Goal: Information Seeking & Learning: Learn about a topic

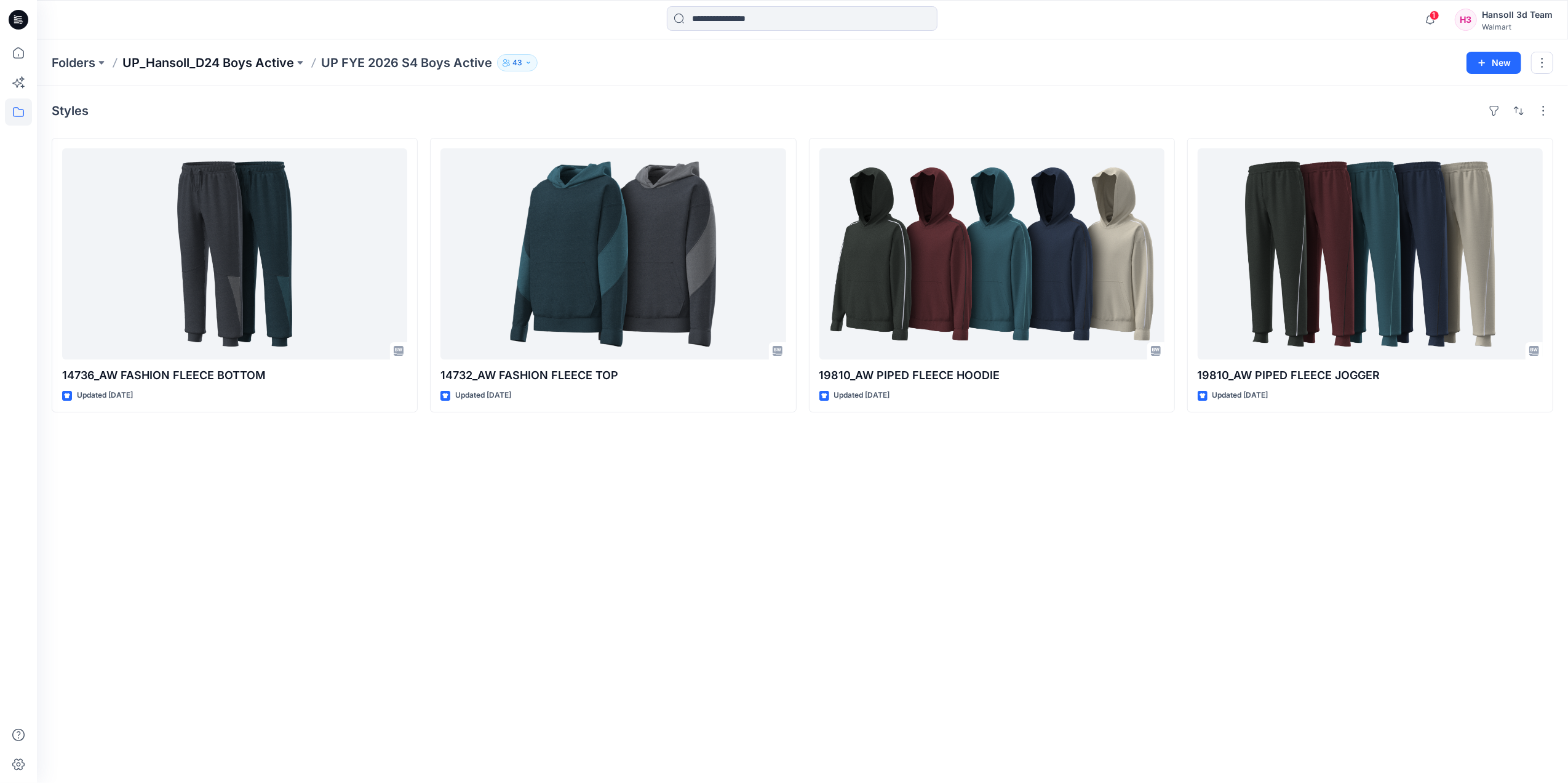
click at [152, 60] on p "UP_Hansoll_D24 Boys Active" at bounding box center [208, 62] width 172 height 17
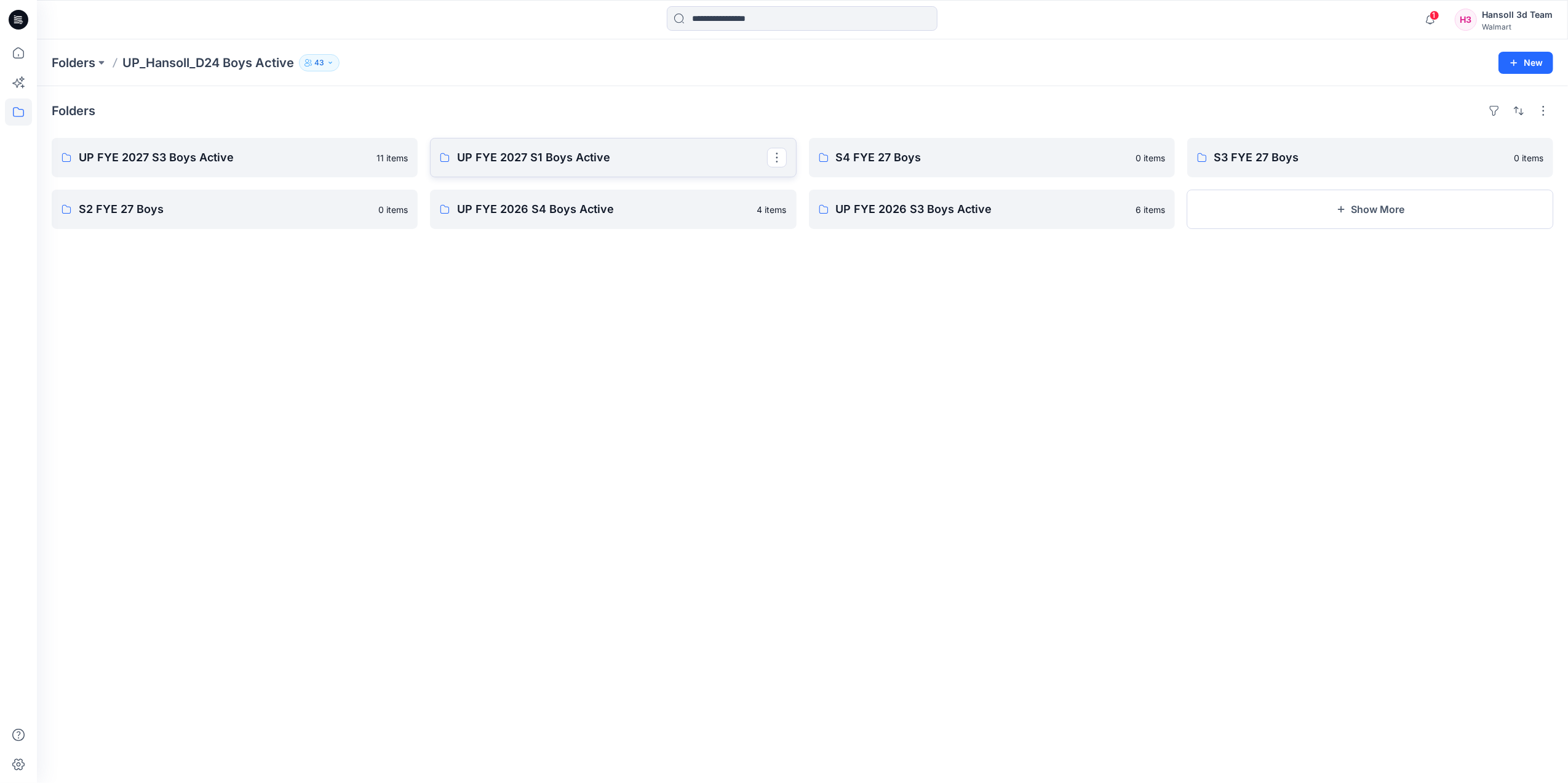
click at [582, 165] on link "UP FYE 2027 S1 Boys Active" at bounding box center [613, 157] width 366 height 40
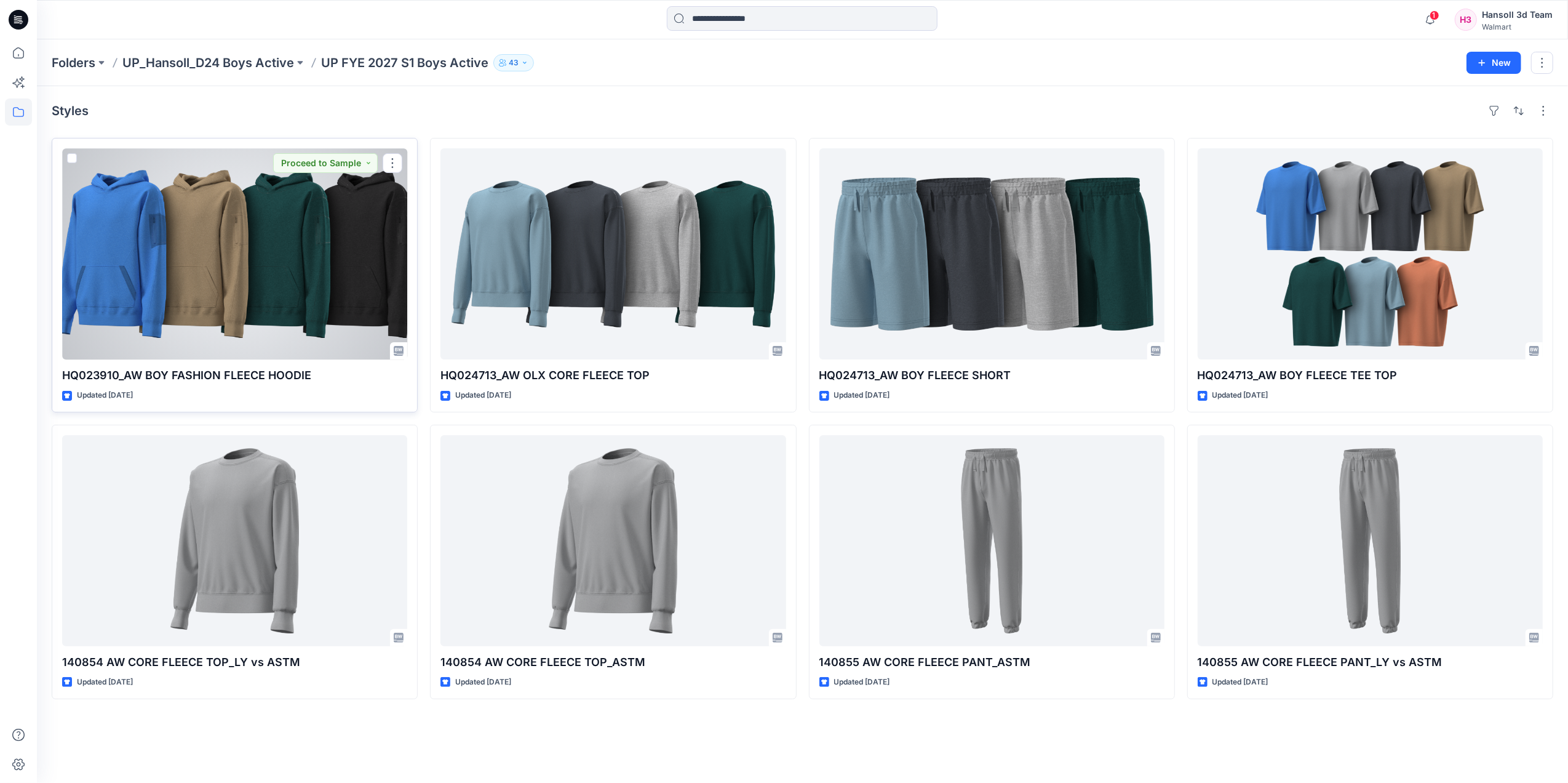
click at [342, 311] on div at bounding box center [235, 254] width 345 height 211
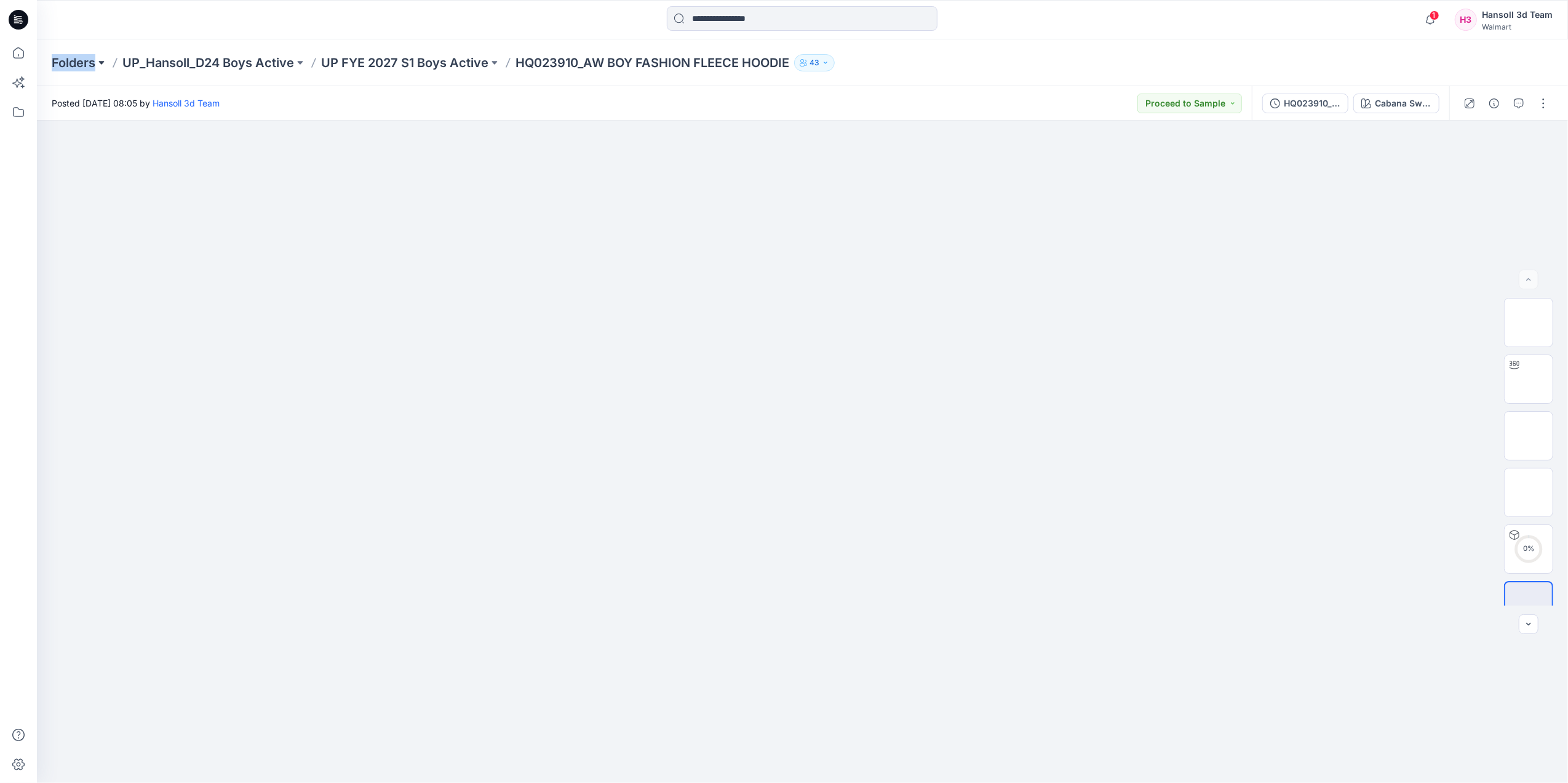
drag, startPoint x: 45, startPoint y: 59, endPoint x: 99, endPoint y: 64, distance: 54.2
click at [99, 64] on div "Folders UP_Hansoll_D24 Boys Active UP FYE 2027 S1 Boys Active HQ023910_AW BOY F…" at bounding box center [802, 63] width 1531 height 47
drag, startPoint x: 99, startPoint y: 64, endPoint x: 94, endPoint y: 87, distance: 23.5
click at [94, 87] on div "Posted [DATE] 08:05 by [PERSON_NAME] 3d Team Proceed to Sample" at bounding box center [644, 104] width 1215 height 34
drag, startPoint x: 853, startPoint y: 57, endPoint x: 764, endPoint y: 58, distance: 89.0
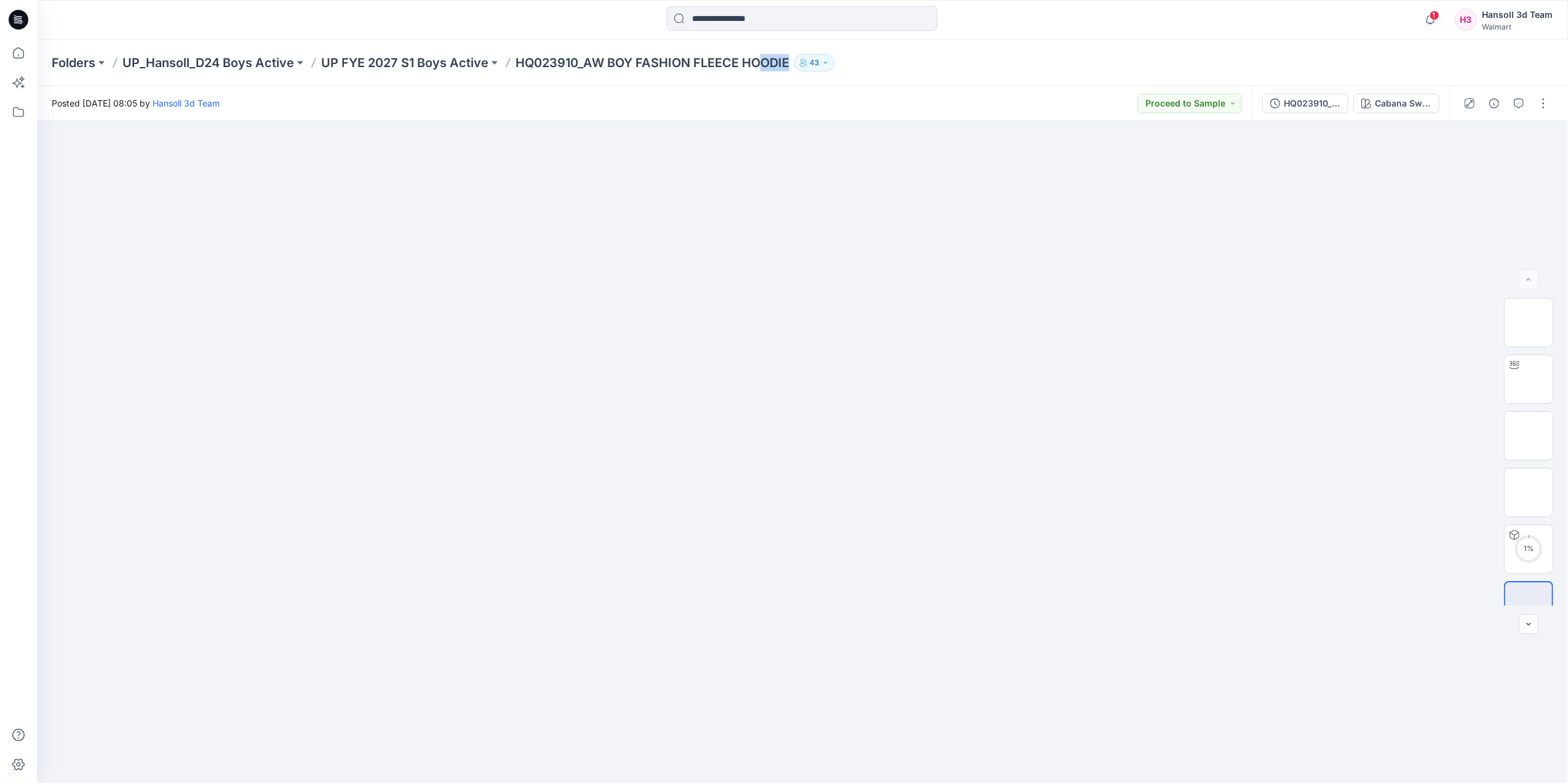
click at [764, 58] on div "Folders UP_Hansoll_D24 Boys Active UP FYE 2027 S1 Boys Active HQ023910_AW BOY F…" at bounding box center [754, 62] width 1406 height 17
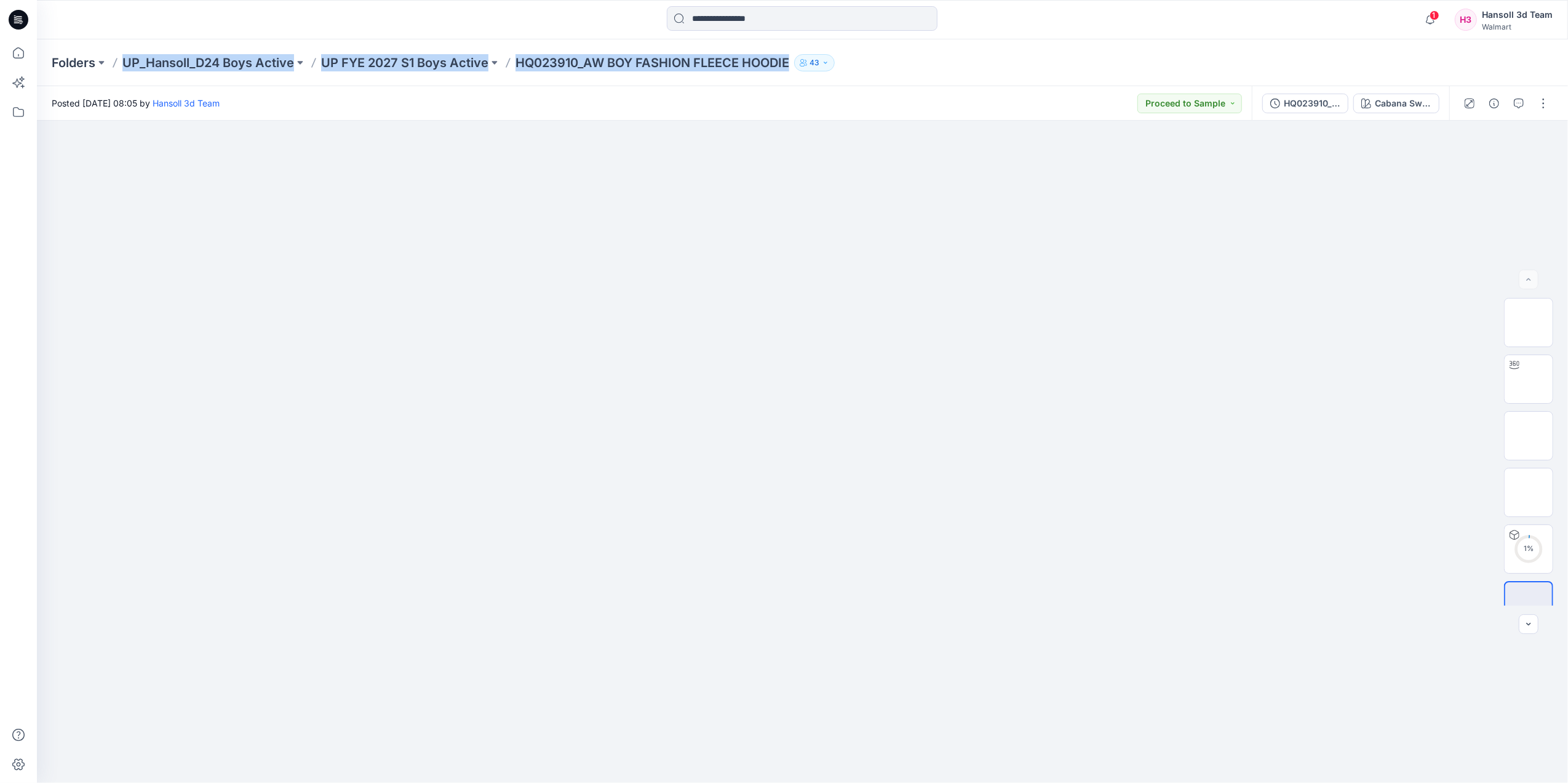
click at [111, 67] on div at bounding box center [115, 62] width 10 height 17
copy div "UP_Hansoll_D24 Boys Active UP FYE 2027 S1 Boys Active HQ023910_AW BOY FASHION F…"
click at [77, 67] on p "Folders" at bounding box center [74, 62] width 44 height 17
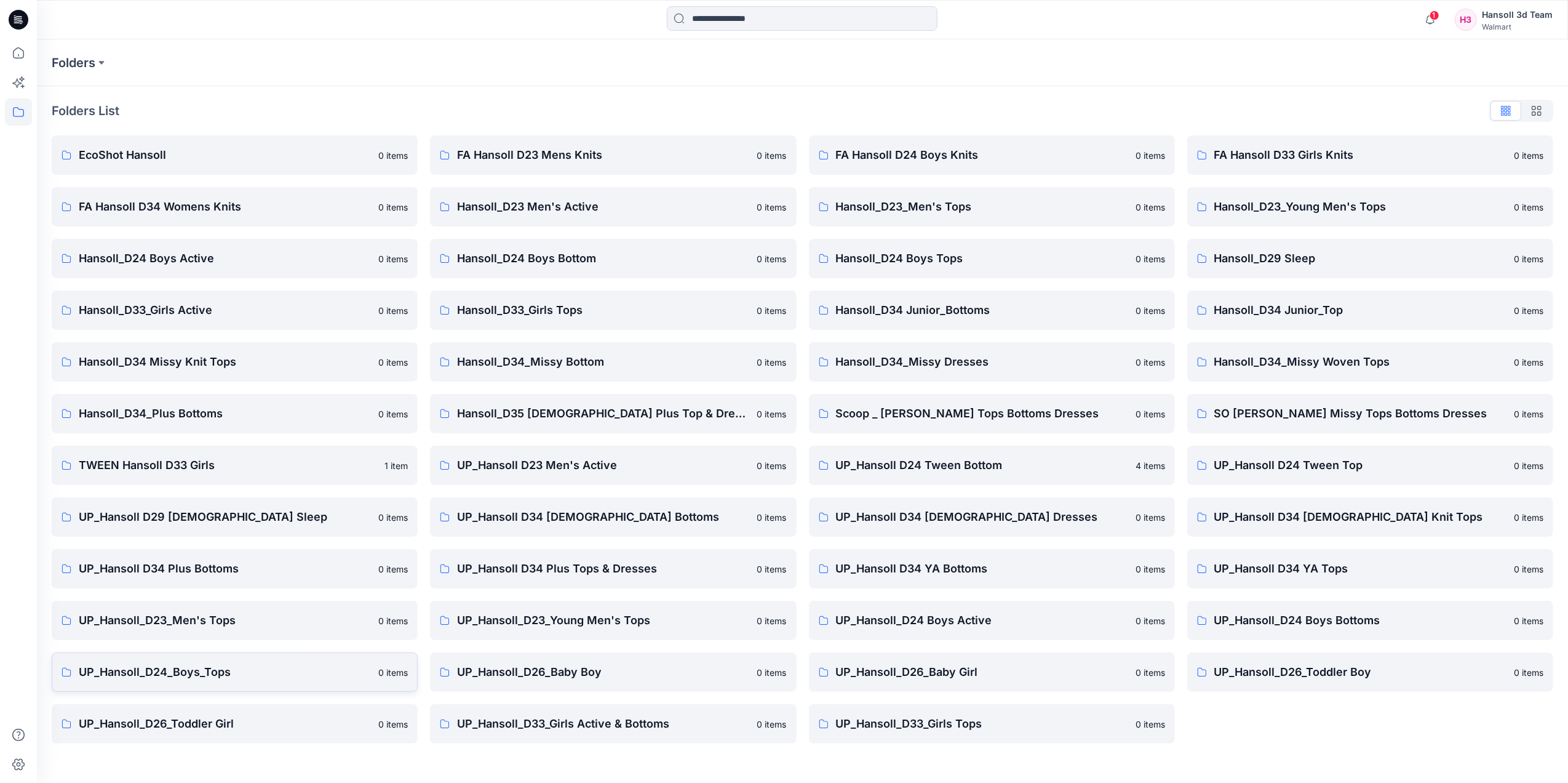
click at [184, 664] on p "UP_Hansoll_D24_Boys_Tops" at bounding box center [225, 672] width 292 height 17
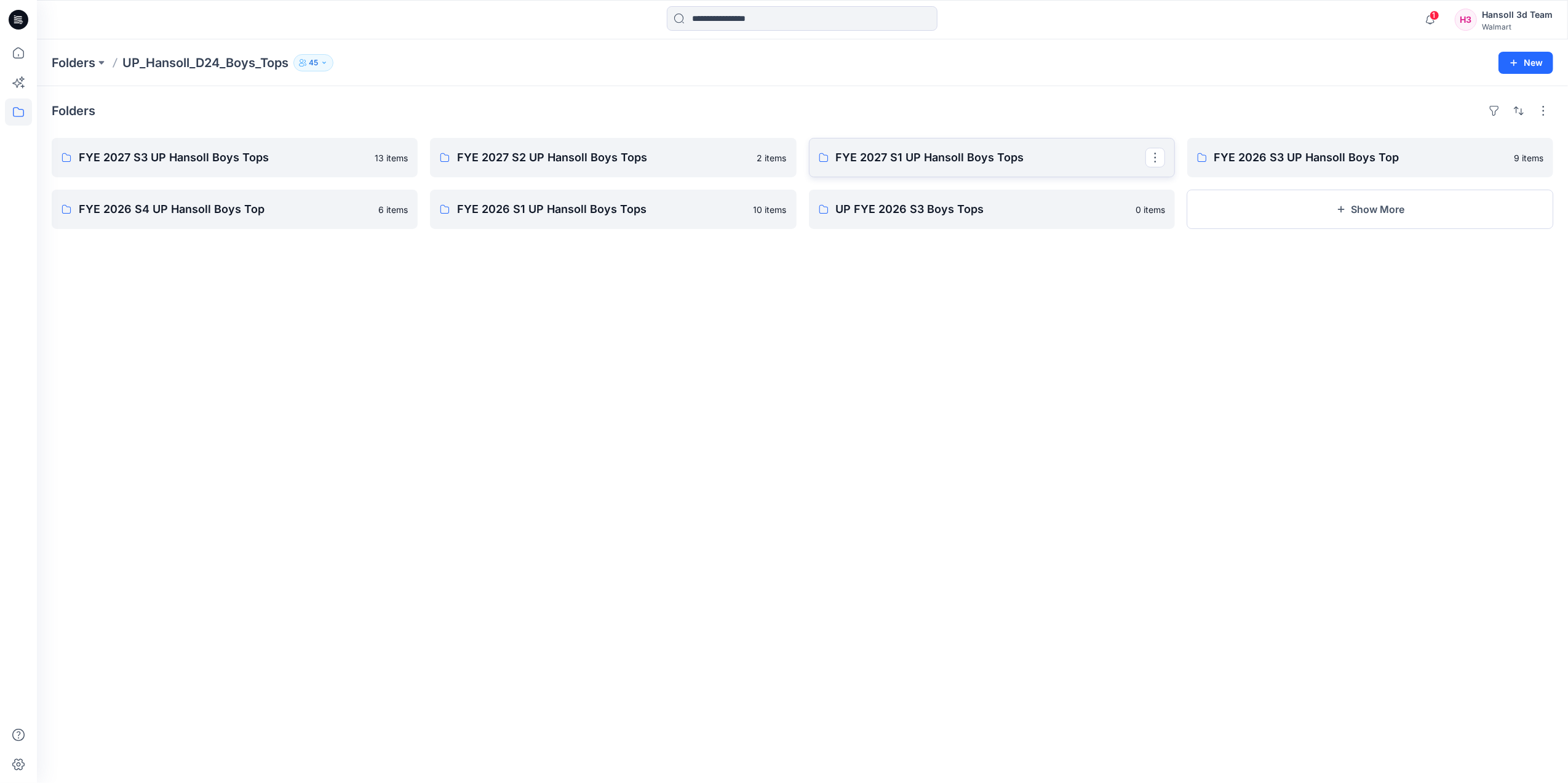
click at [995, 156] on p "FYE 2027 S1 UP Hansoll Boys Tops" at bounding box center [991, 157] width 310 height 17
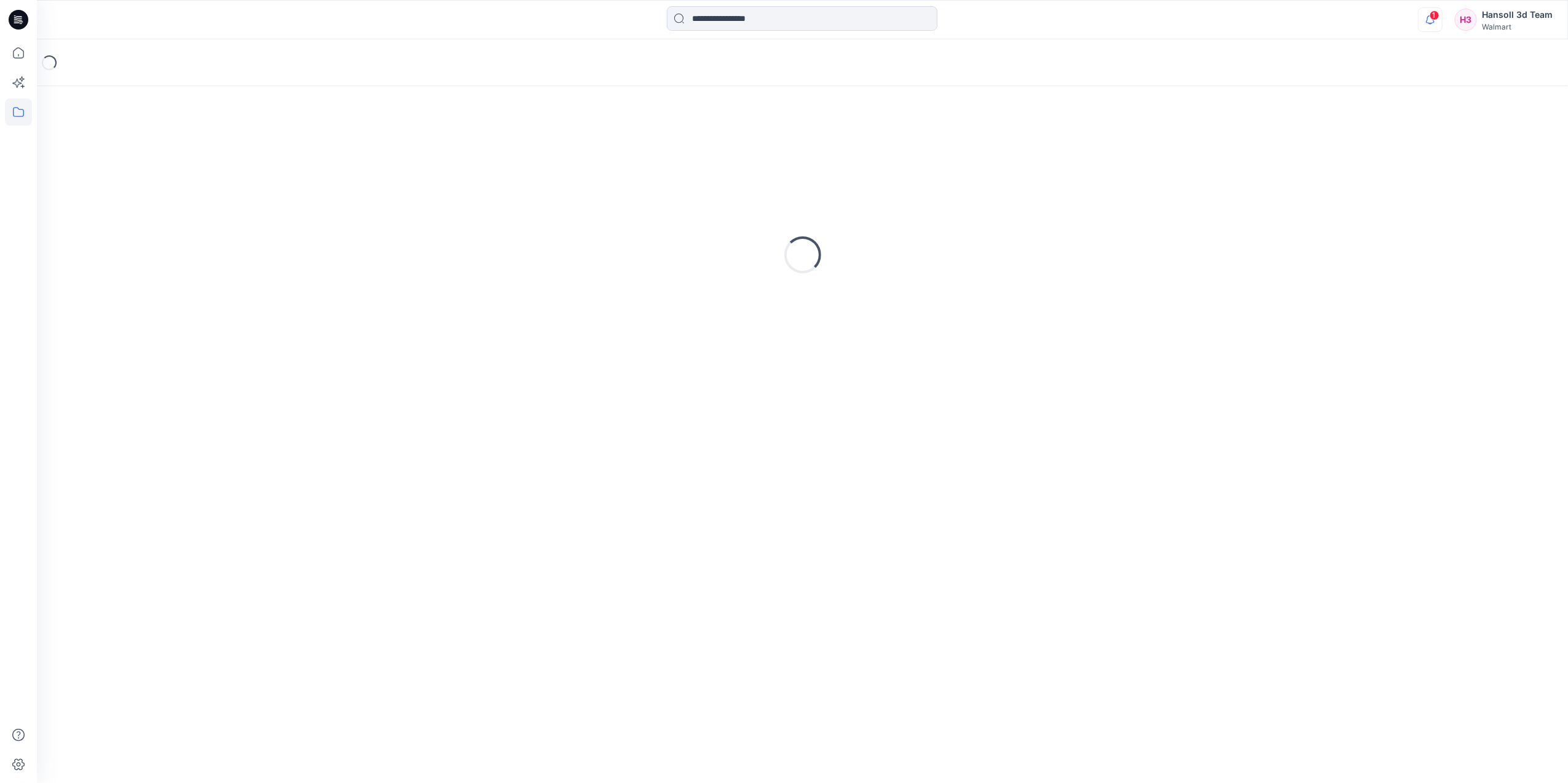
click at [1430, 22] on icon "button" at bounding box center [1430, 19] width 23 height 25
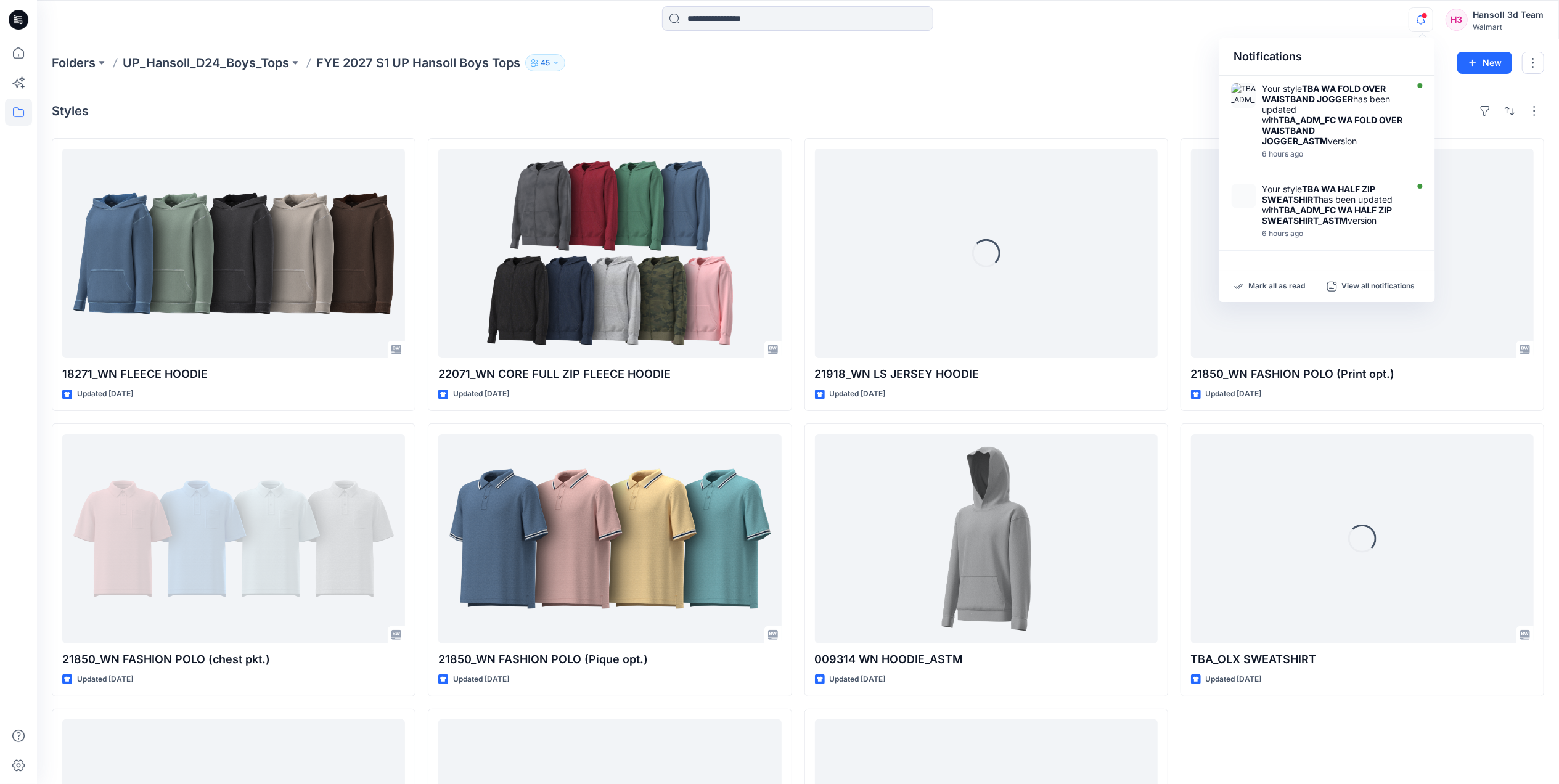
click at [1433, 21] on icon "button" at bounding box center [1421, 19] width 23 height 25
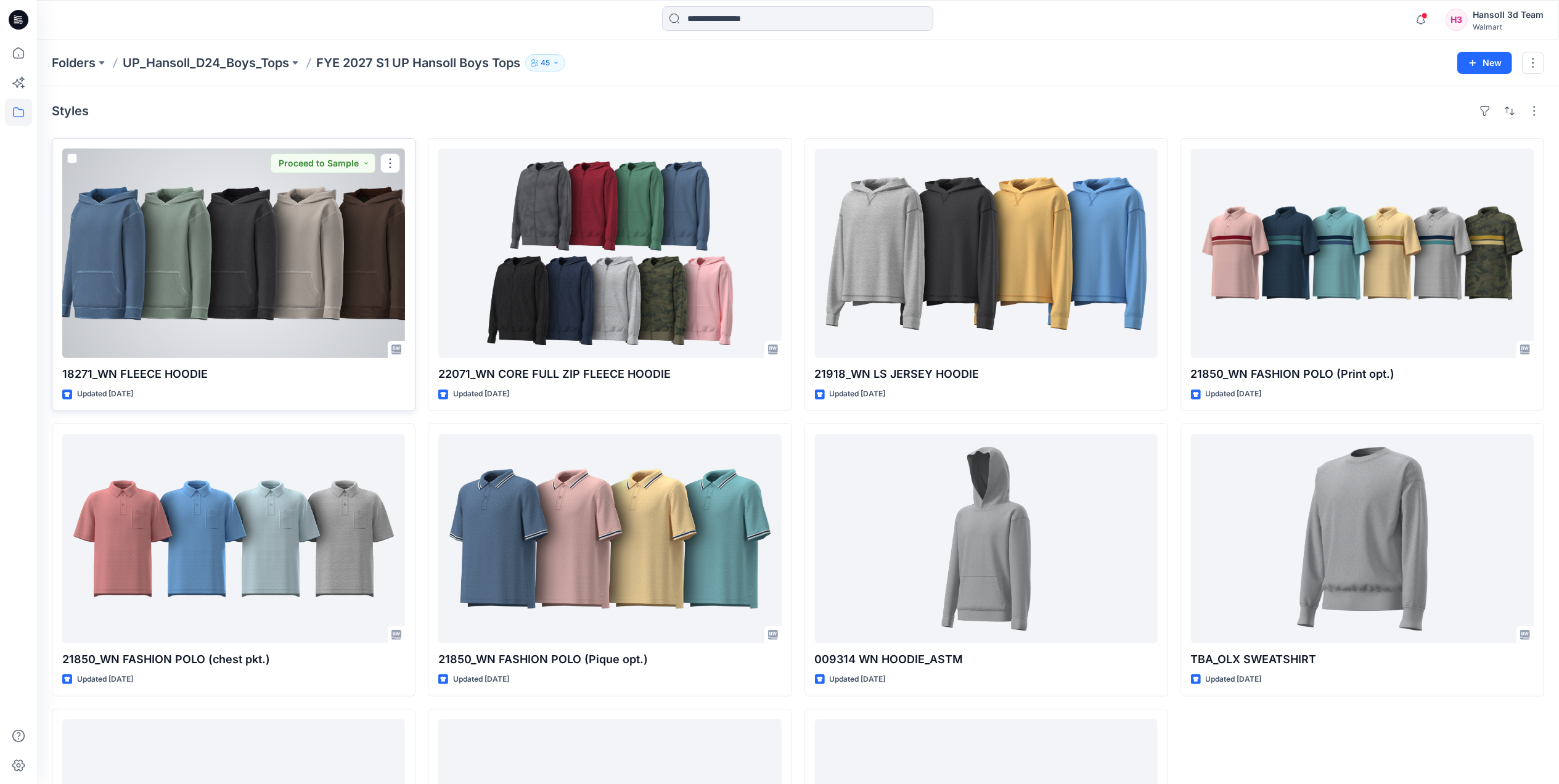
click at [283, 283] on div at bounding box center [234, 253] width 343 height 209
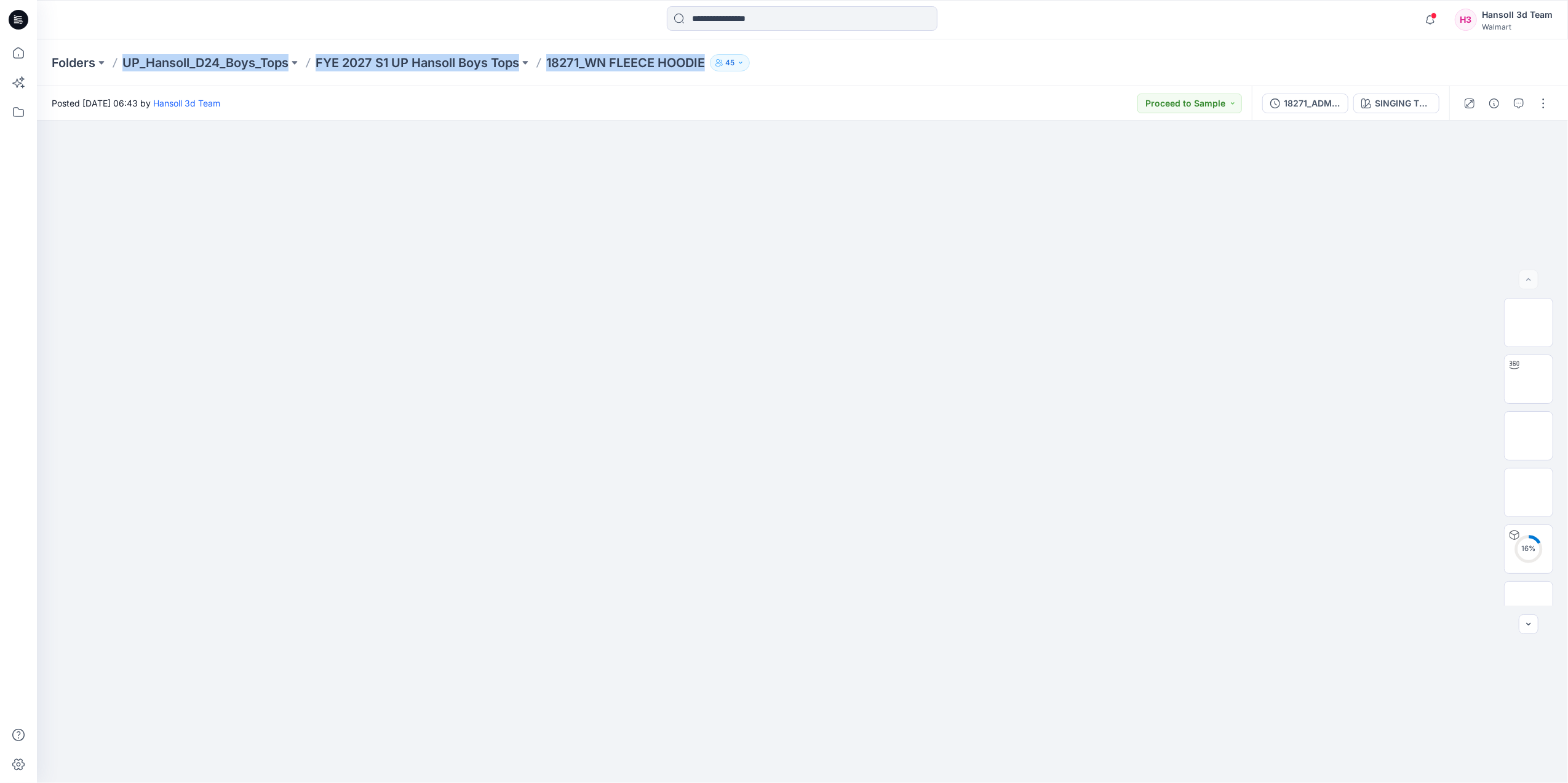
drag, startPoint x: 117, startPoint y: 60, endPoint x: 712, endPoint y: 62, distance: 595.0
click at [712, 62] on div "Folders UP_Hansoll_D24_Boys_Tops FYE 2027 S1 UP Hansoll Boys Tops 18271_WN FLEE…" at bounding box center [754, 62] width 1406 height 17
copy div "UP_Hansoll_D24_Boys_Tops FYE 2027 S1 UP Hansoll Boys Tops 18271_WN FLEECE HOODIE"
click at [264, 62] on p "UP_Hansoll_D24_Boys_Tops" at bounding box center [206, 62] width 166 height 17
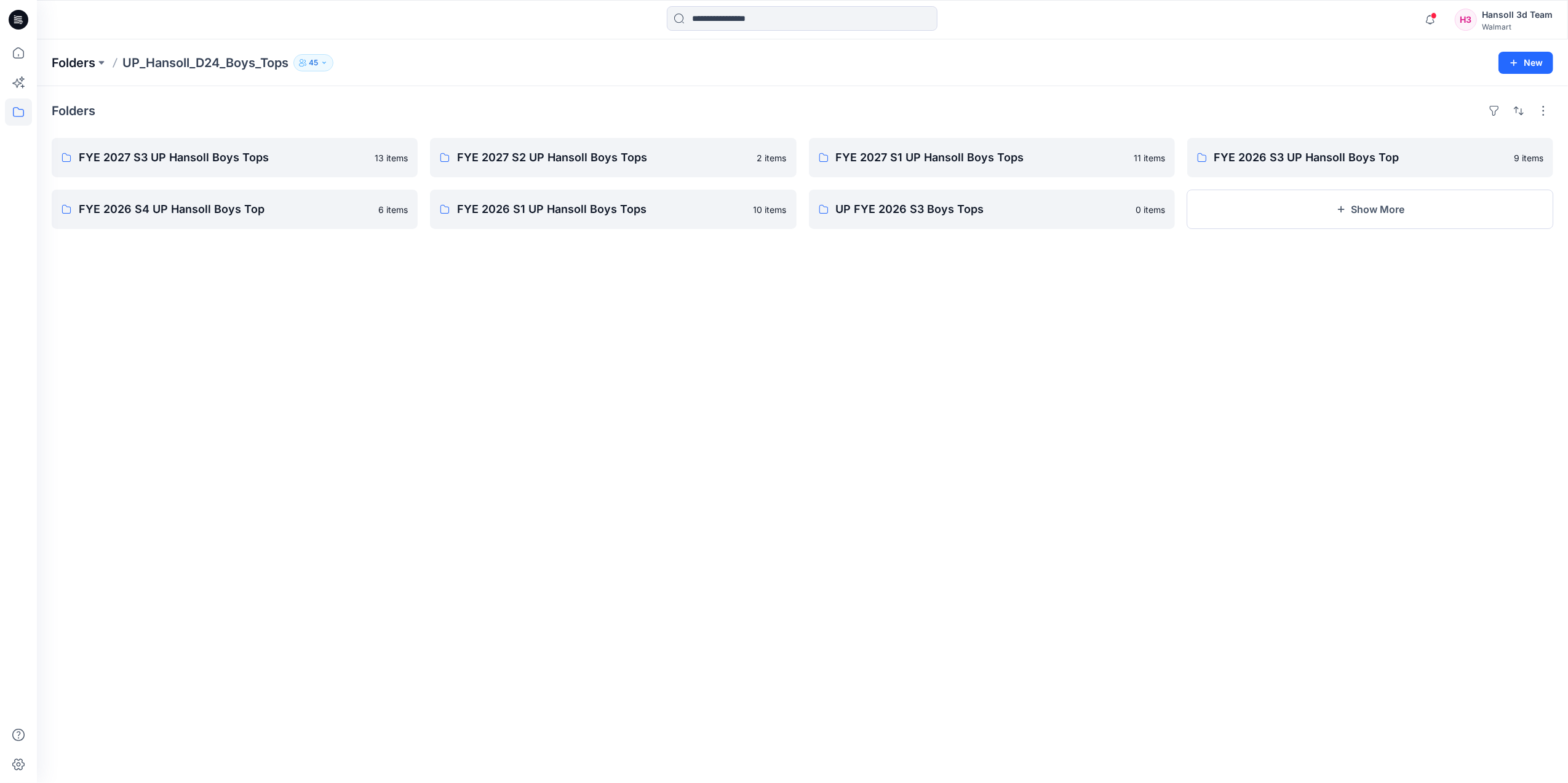
click at [89, 60] on p "Folders" at bounding box center [74, 62] width 44 height 17
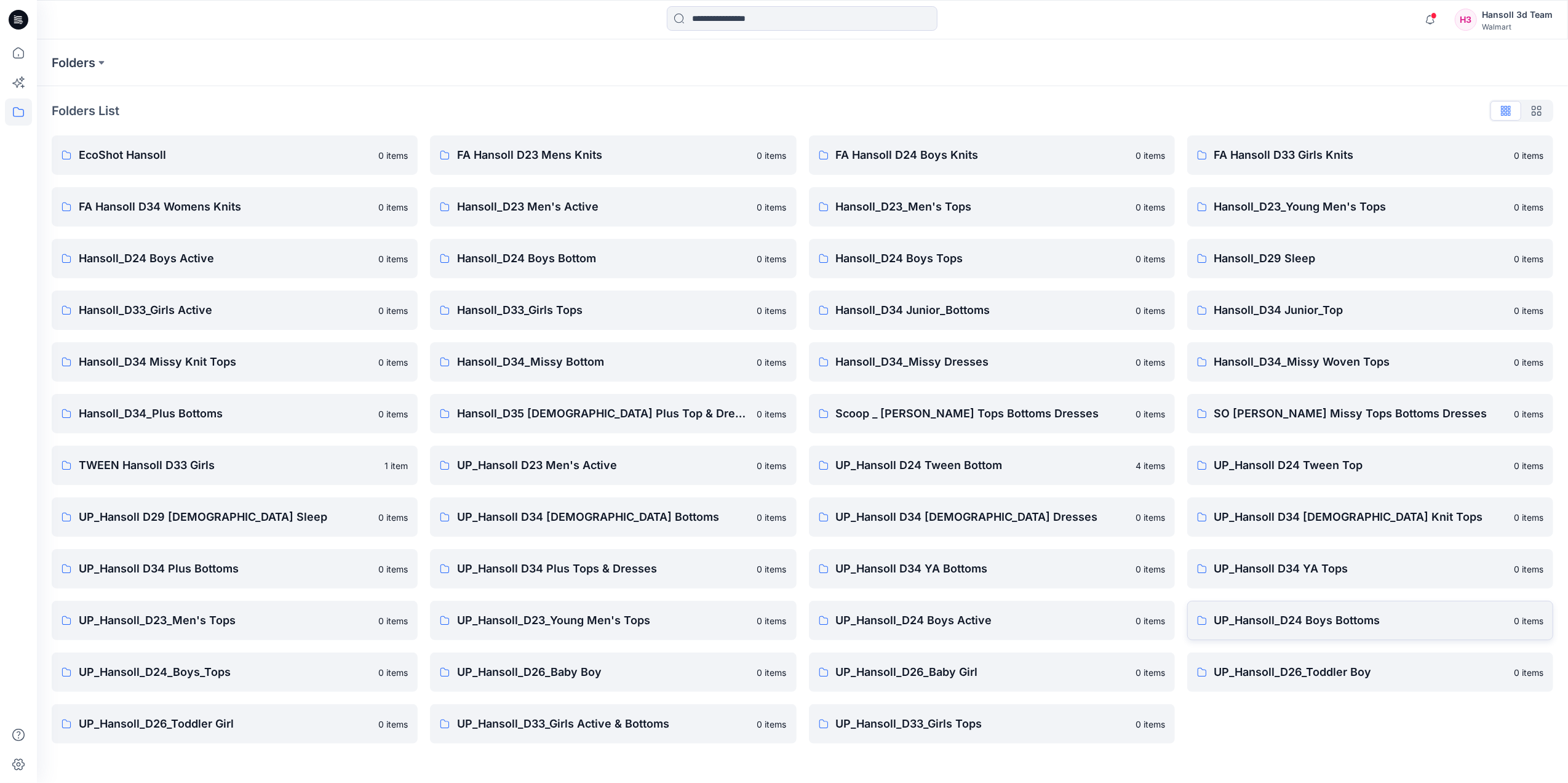
click at [1398, 627] on p "UP_Hansoll_D24 Boys Bottoms" at bounding box center [1360, 621] width 292 height 17
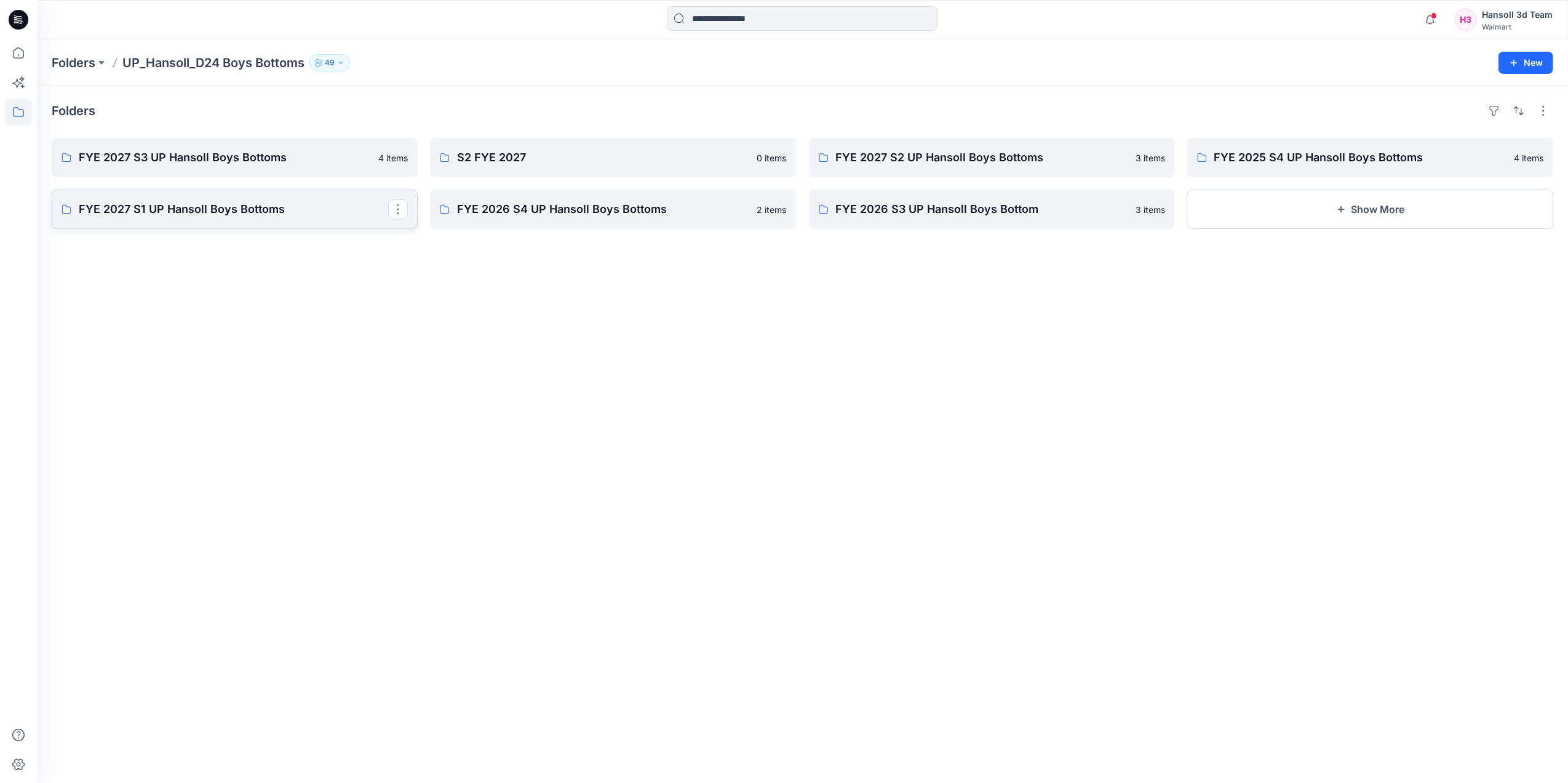
click at [209, 219] on link "FYE 2027 S1 UP Hansoll Boys Bottoms" at bounding box center [235, 209] width 366 height 40
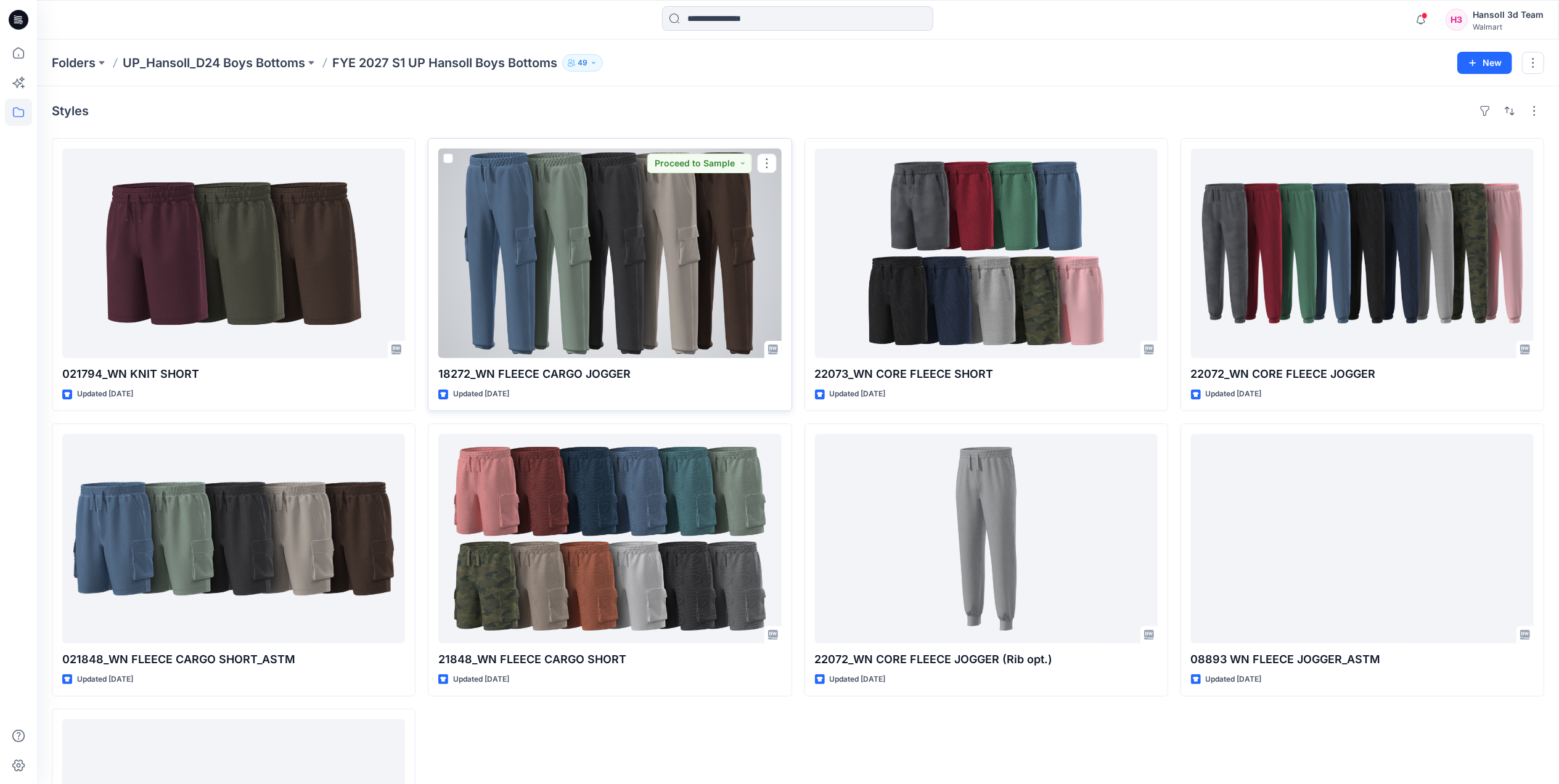
click at [572, 272] on div at bounding box center [609, 253] width 343 height 209
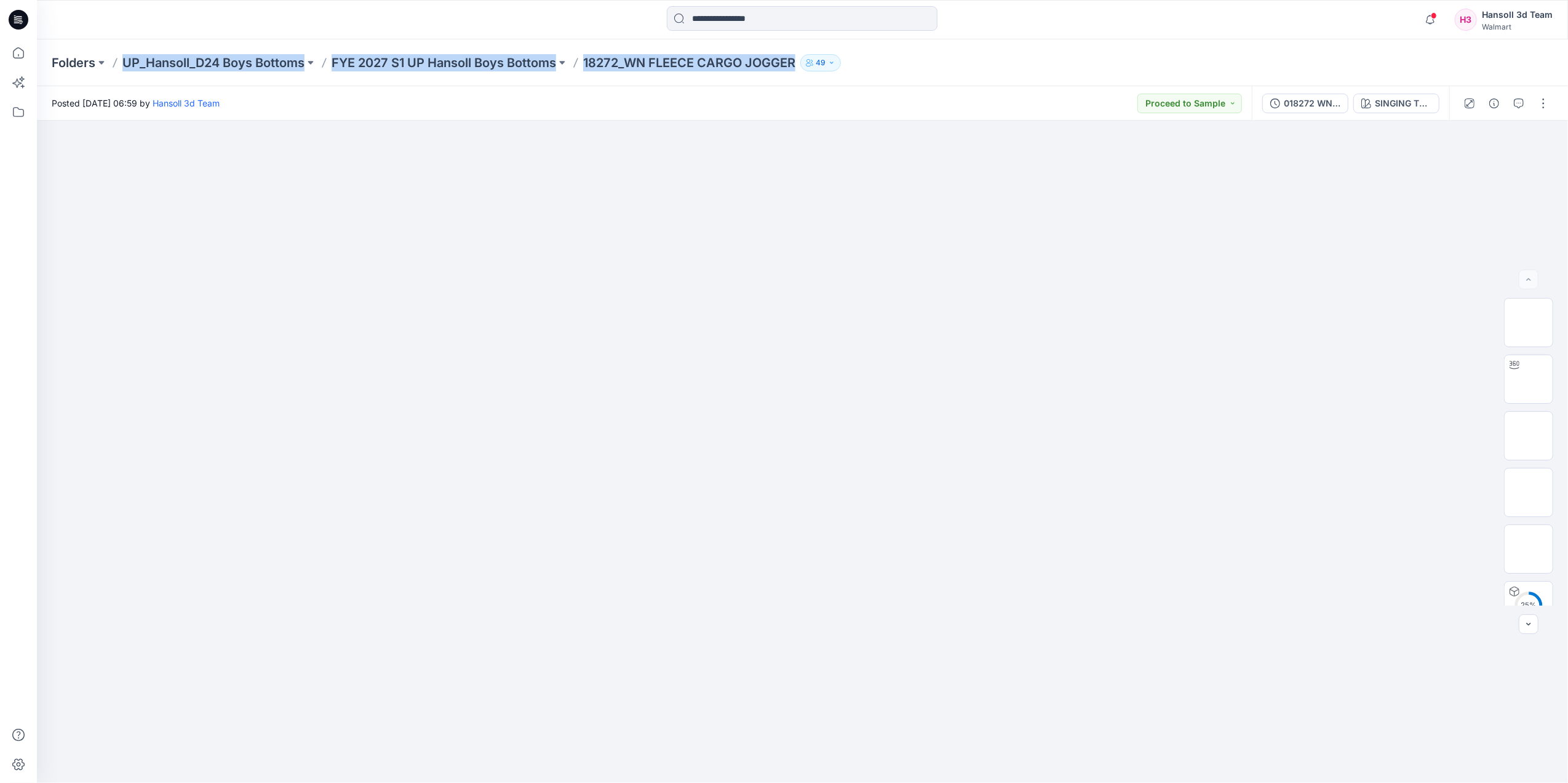
copy div "UP_Hansoll_D24 Boys Bottoms FYE 2027 S1 UP Hansoll Boys Bottoms 18272_WN FLEECE…"
drag, startPoint x: 117, startPoint y: 62, endPoint x: 804, endPoint y: 70, distance: 687.0
click at [804, 70] on div "Folders UP_Hansoll_D24 Boys Bottoms FYE 2027 S1 UP Hansoll Boys Bottoms 18272_W…" at bounding box center [754, 62] width 1406 height 17
